Goal: Task Accomplishment & Management: Manage account settings

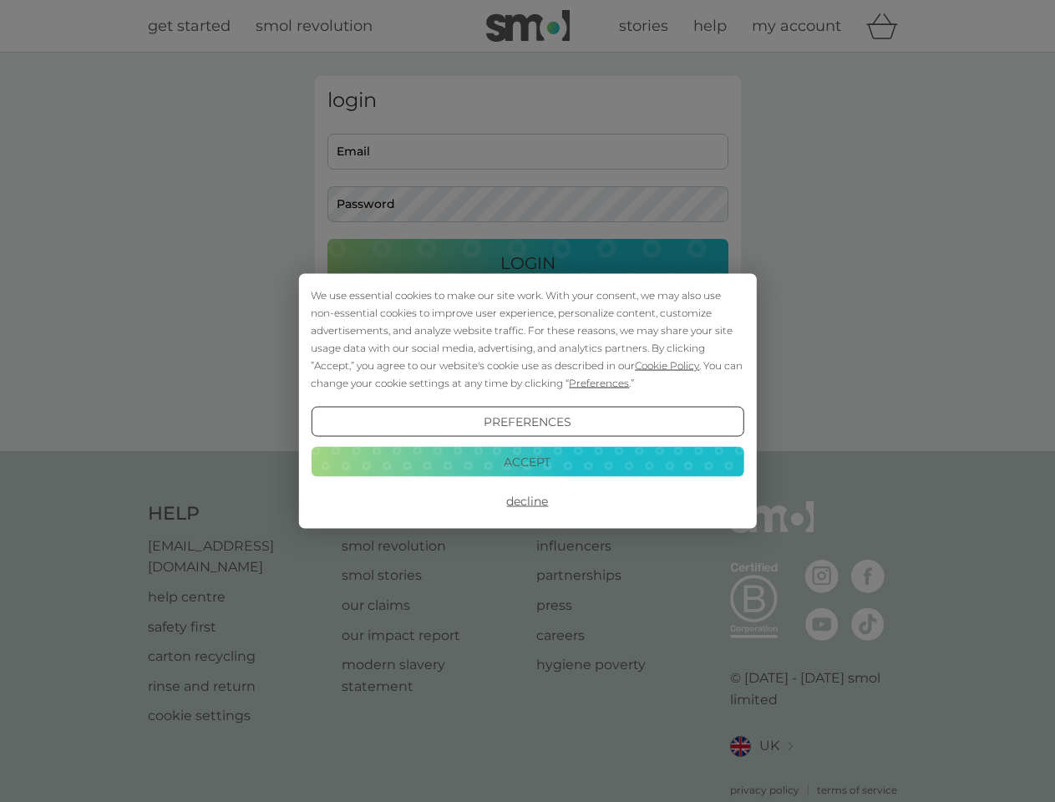
click at [667, 365] on span "Cookie Policy" at bounding box center [667, 365] width 64 height 13
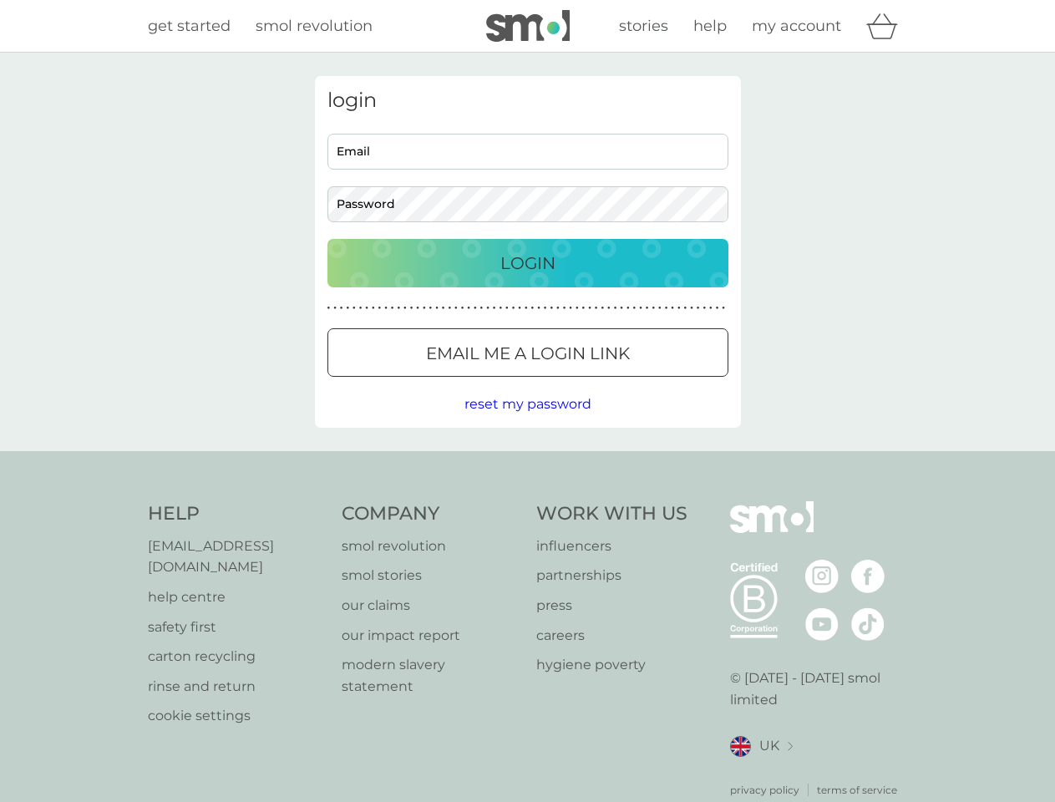
click at [597, 383] on div "login Email Password Login ● ● ● ● ● ● ● ● ● ● ● ● ● ● ● ● ● ● ● ● ● ● ● ● ● ● …" at bounding box center [528, 252] width 426 height 352
click at [527, 422] on div "login Email Password Login ● ● ● ● ● ● ● ● ● ● ● ● ● ● ● ● ● ● ● ● ● ● ● ● ● ● …" at bounding box center [528, 252] width 426 height 352
click at [527, 501] on div "Help [EMAIL_ADDRESS][DOMAIN_NAME] help centre safety first carton recycling rin…" at bounding box center [528, 649] width 760 height 297
click at [527, 461] on div "Help [EMAIL_ADDRESS][DOMAIN_NAME] help centre safety first carton recycling rin…" at bounding box center [527, 649] width 1055 height 397
